Goal: Entertainment & Leisure: Consume media (video, audio)

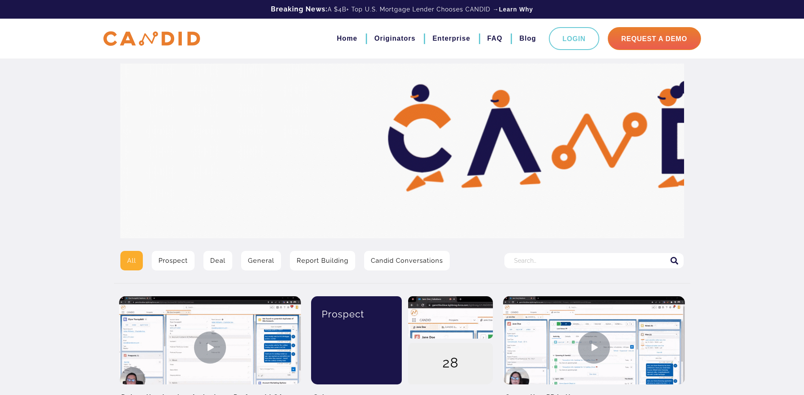
click at [181, 262] on link "Prospect" at bounding box center [173, 261] width 43 height 20
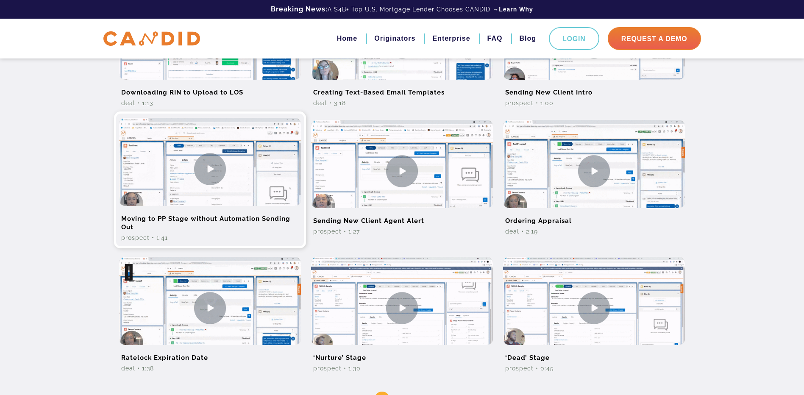
scroll to position [539, 0]
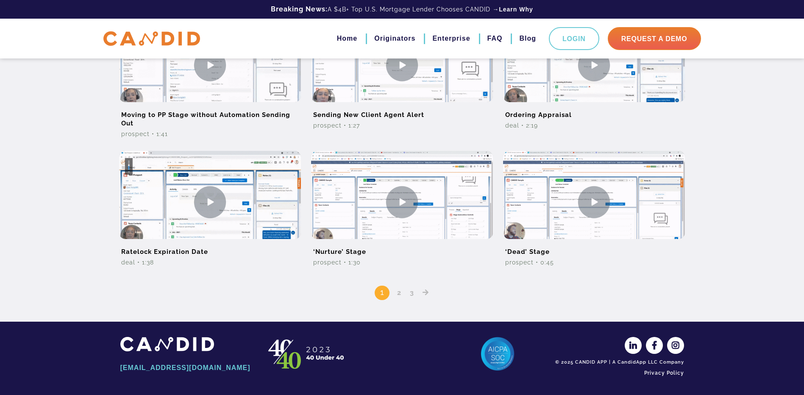
click at [401, 296] on link "2" at bounding box center [399, 293] width 10 height 8
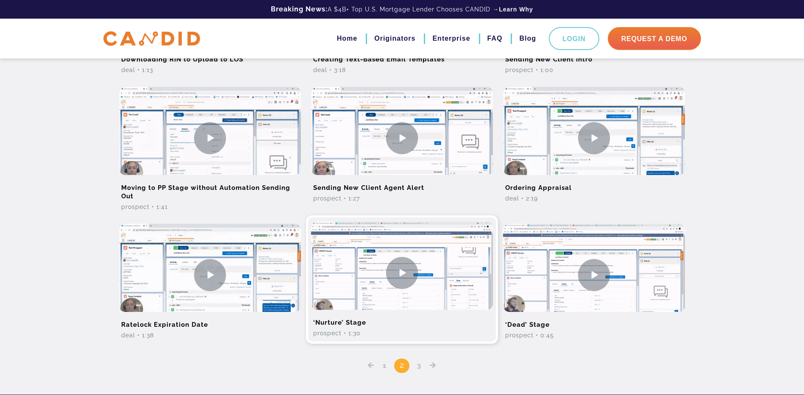
scroll to position [539, 0]
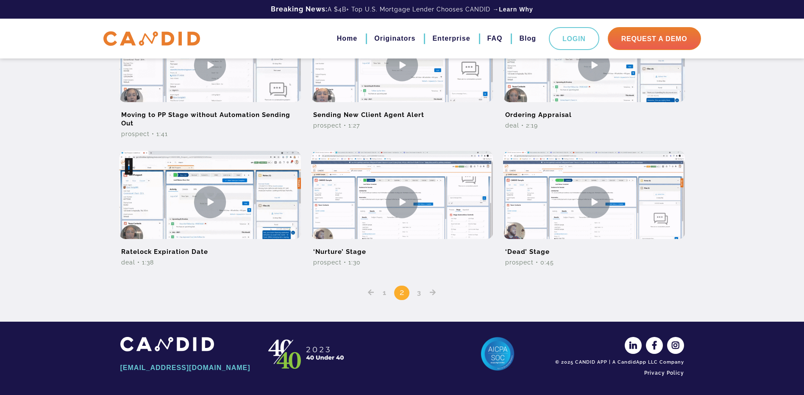
click at [420, 293] on link "3" at bounding box center [419, 293] width 10 height 8
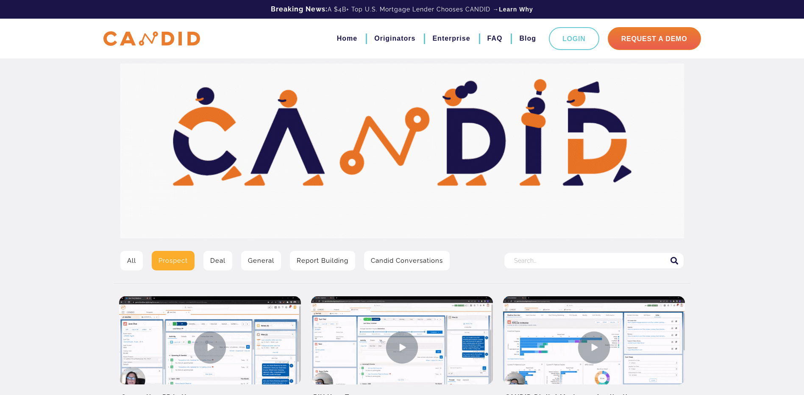
click at [270, 263] on link "General" at bounding box center [261, 261] width 40 height 20
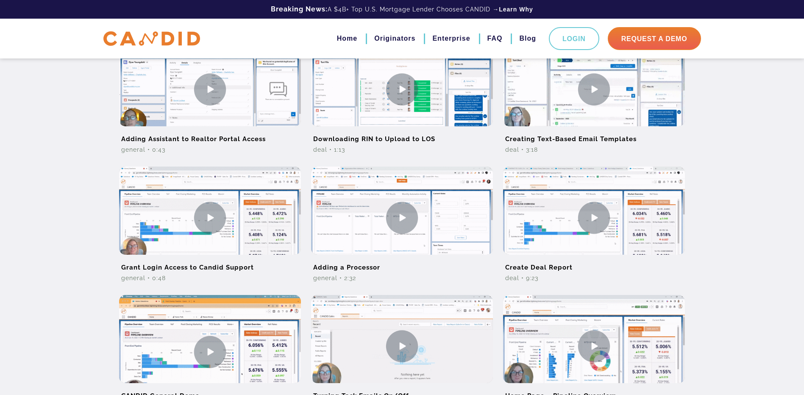
scroll to position [319, 0]
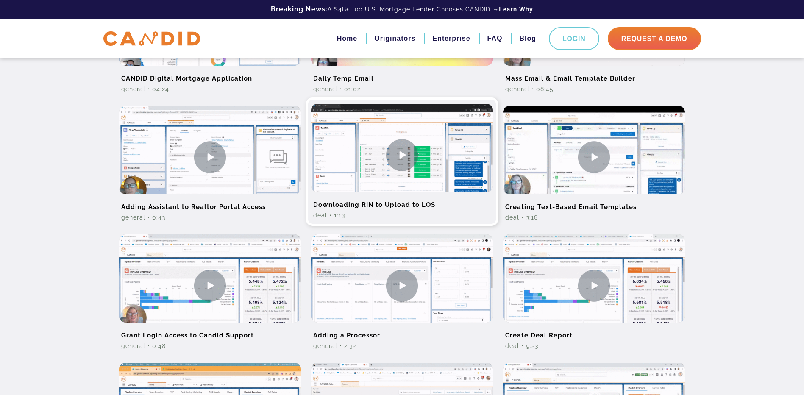
click at [407, 161] on img at bounding box center [402, 155] width 182 height 102
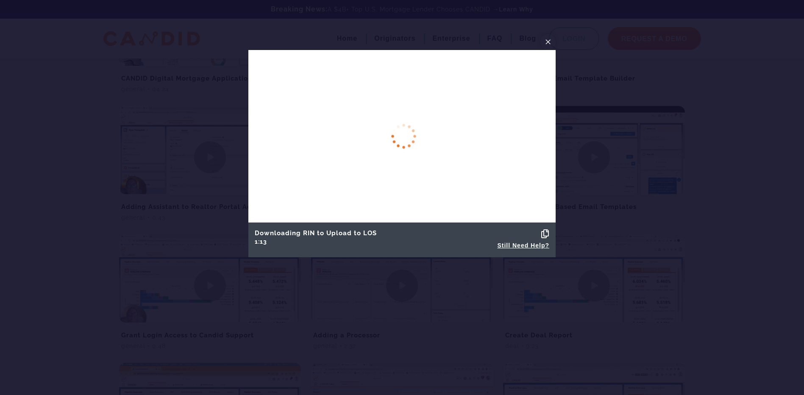
click at [550, 39] on span "×" at bounding box center [548, 41] width 7 height 13
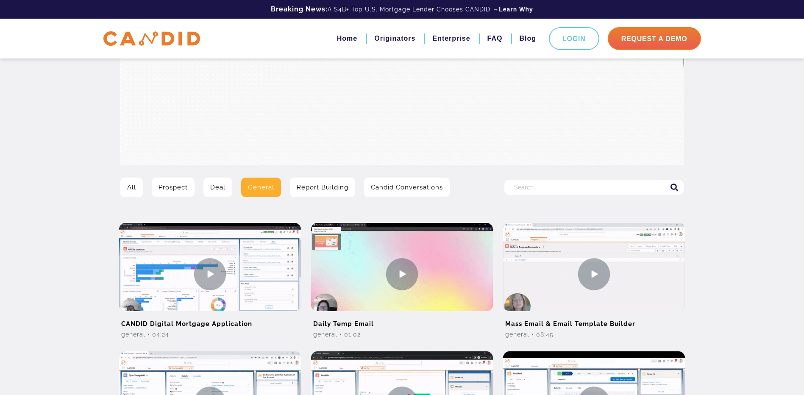
scroll to position [64, 0]
